Goal: Task Accomplishment & Management: Manage account settings

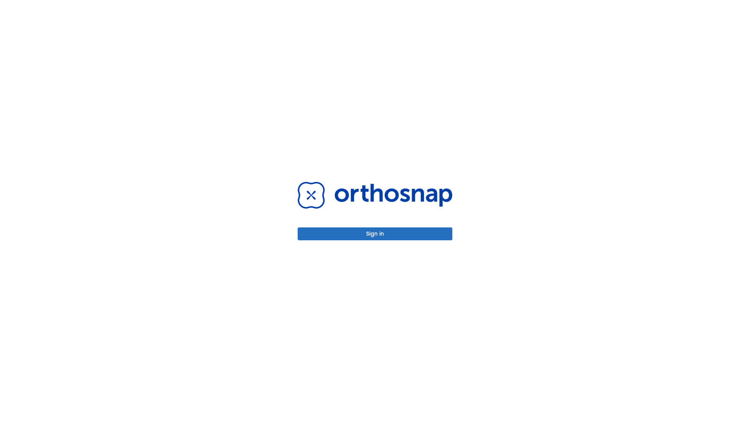
click at [375, 233] on button "Sign in" at bounding box center [374, 233] width 155 height 13
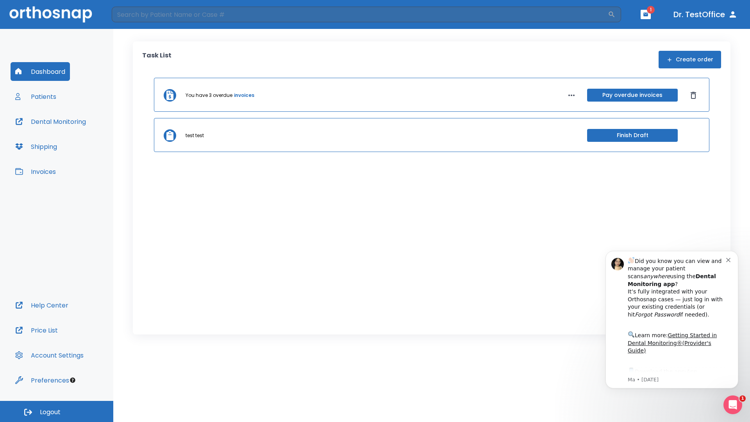
click at [57, 411] on span "Logout" at bounding box center [50, 412] width 21 height 9
